Goal: Information Seeking & Learning: Check status

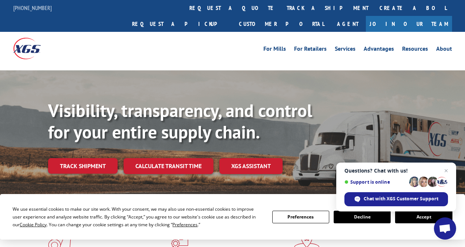
scroll to position [37, 0]
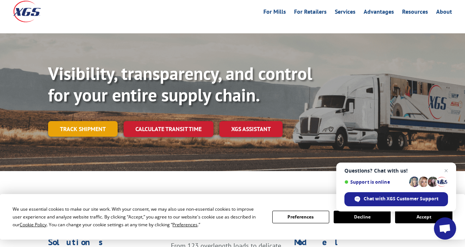
click at [96, 121] on link "Track shipment" at bounding box center [83, 129] width 70 height 16
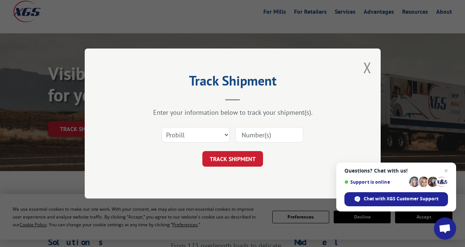
click at [249, 134] on input at bounding box center [269, 135] width 68 height 16
paste input "16945141"
type input "16945141"
click at [238, 159] on button "TRACK SHIPMENT" at bounding box center [232, 159] width 61 height 16
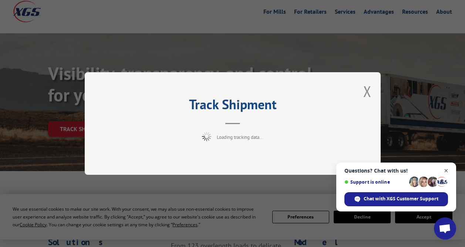
click at [447, 170] on span "Close chat" at bounding box center [446, 170] width 9 height 9
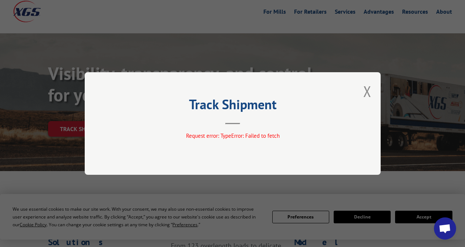
click at [372, 89] on div "Track Shipment Request error: TypeError: Failed to fetch" at bounding box center [233, 123] width 296 height 102
click at [368, 92] on button "Close modal" at bounding box center [367, 91] width 8 height 20
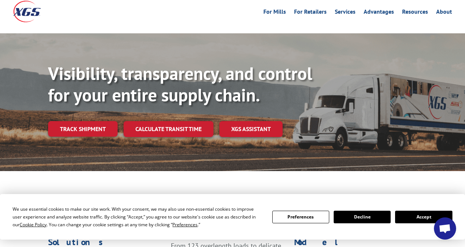
click at [95, 121] on link "Track shipment" at bounding box center [83, 129] width 70 height 16
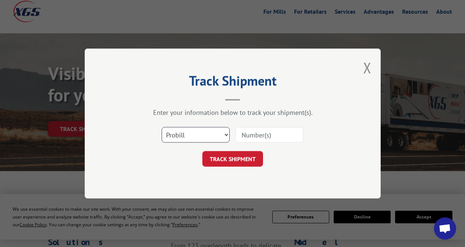
click at [206, 132] on select "Select category... Probill BOL PO" at bounding box center [196, 135] width 68 height 16
select select "bol"
click at [162, 127] on select "Select category... Probill BOL PO" at bounding box center [196, 135] width 68 height 16
click at [263, 136] on input at bounding box center [269, 135] width 68 height 16
paste input "16945141"
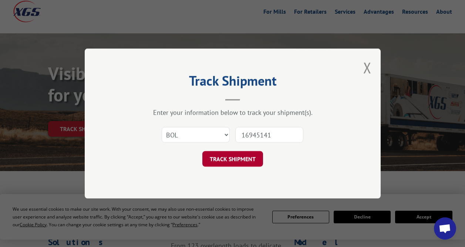
type input "16945141"
click at [235, 159] on button "TRACK SHIPMENT" at bounding box center [232, 159] width 61 height 16
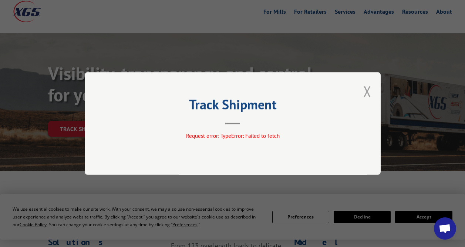
click at [367, 95] on button "Close modal" at bounding box center [367, 91] width 8 height 20
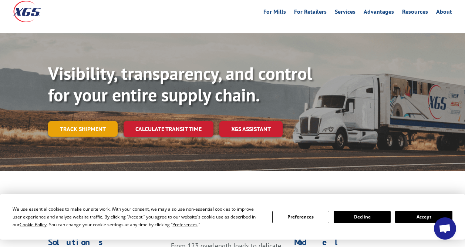
click at [98, 121] on link "Track shipment" at bounding box center [83, 129] width 70 height 16
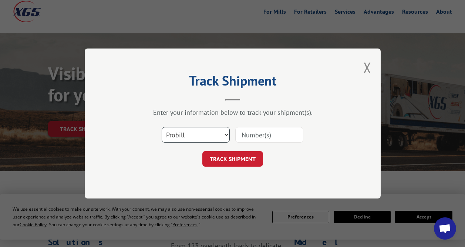
click at [198, 138] on select "Select category... Probill BOL PO" at bounding box center [196, 135] width 68 height 16
select select "po"
click at [162, 127] on select "Select category... Probill BOL PO" at bounding box center [196, 135] width 68 height 16
click at [248, 135] on input at bounding box center [269, 135] width 68 height 16
paste input "16945141"
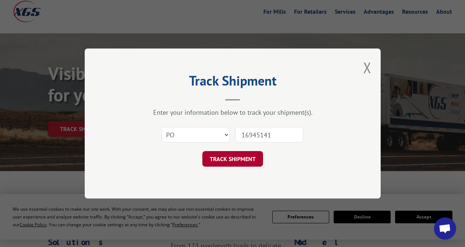
type input "16945141"
click at [245, 158] on button "TRACK SHIPMENT" at bounding box center [232, 159] width 61 height 16
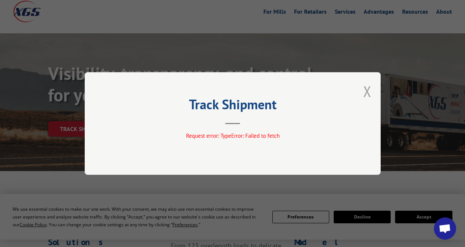
click at [366, 94] on button "Close modal" at bounding box center [367, 91] width 8 height 20
